Goal: Transaction & Acquisition: Purchase product/service

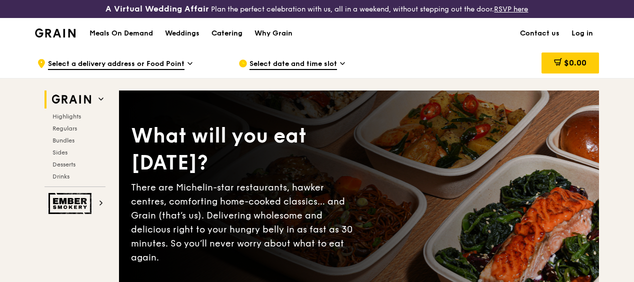
click at [230, 38] on div "Catering" at bounding box center [226, 33] width 31 height 30
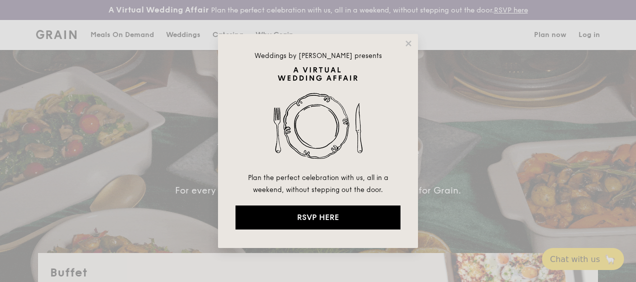
select select
click at [413, 41] on div "Weddings by [PERSON_NAME] presents Plan the perfect celebration with us, all in…" at bounding box center [318, 141] width 200 height 214
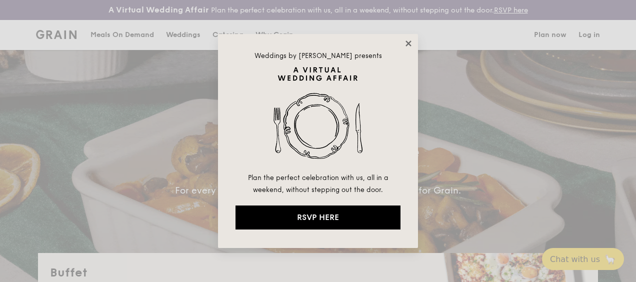
click at [409, 44] on icon at bounding box center [407, 42] width 5 height 5
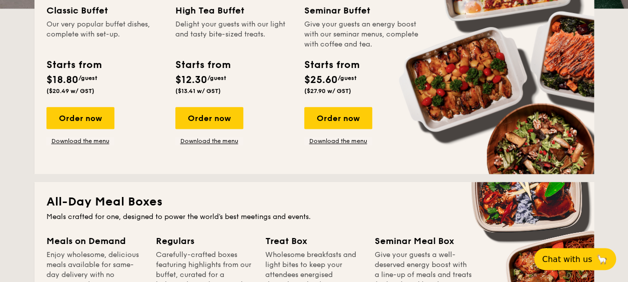
scroll to position [200, 0]
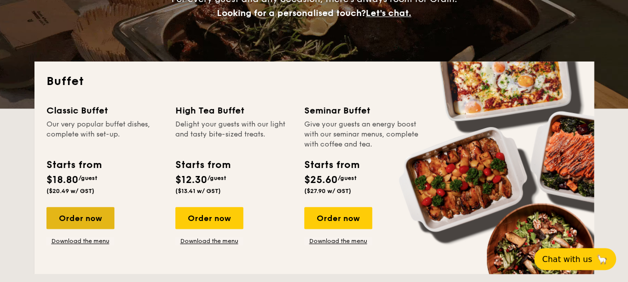
click at [88, 219] on div "Order now" at bounding box center [80, 218] width 68 height 22
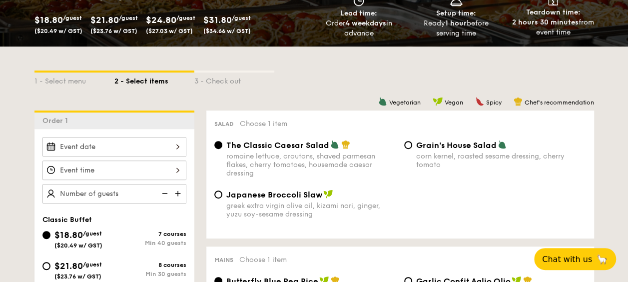
scroll to position [50, 0]
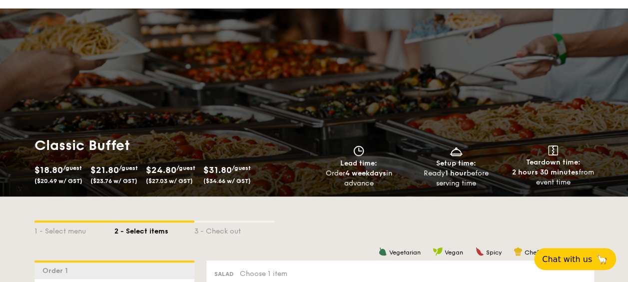
select select
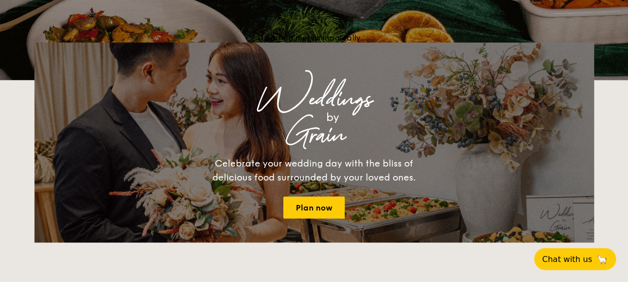
scroll to position [228, 0]
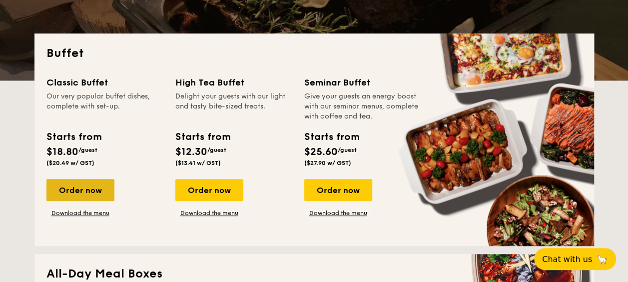
click at [89, 193] on div "Order now" at bounding box center [80, 190] width 68 height 22
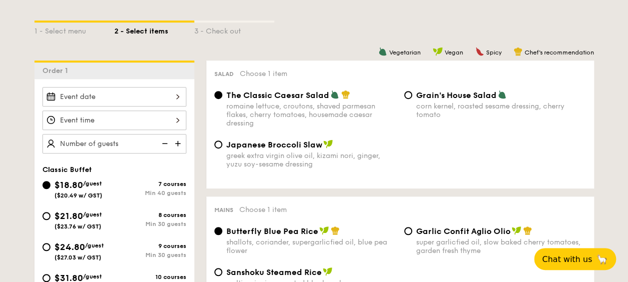
scroll to position [300, 0]
